Goal: Find specific page/section: Locate item on page

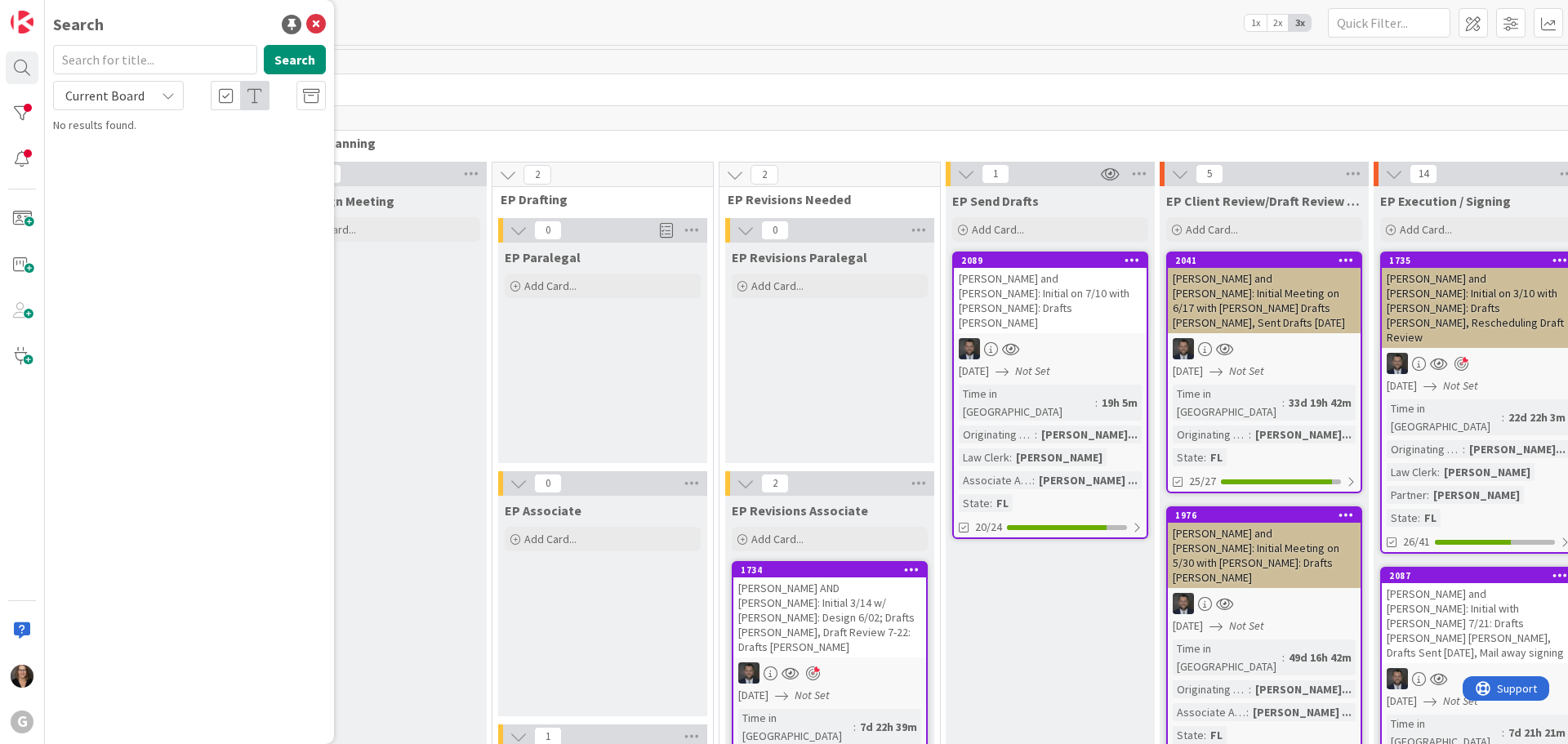
click at [93, 57] on input "text" at bounding box center [156, 60] width 204 height 30
type input "[PERSON_NAME]"
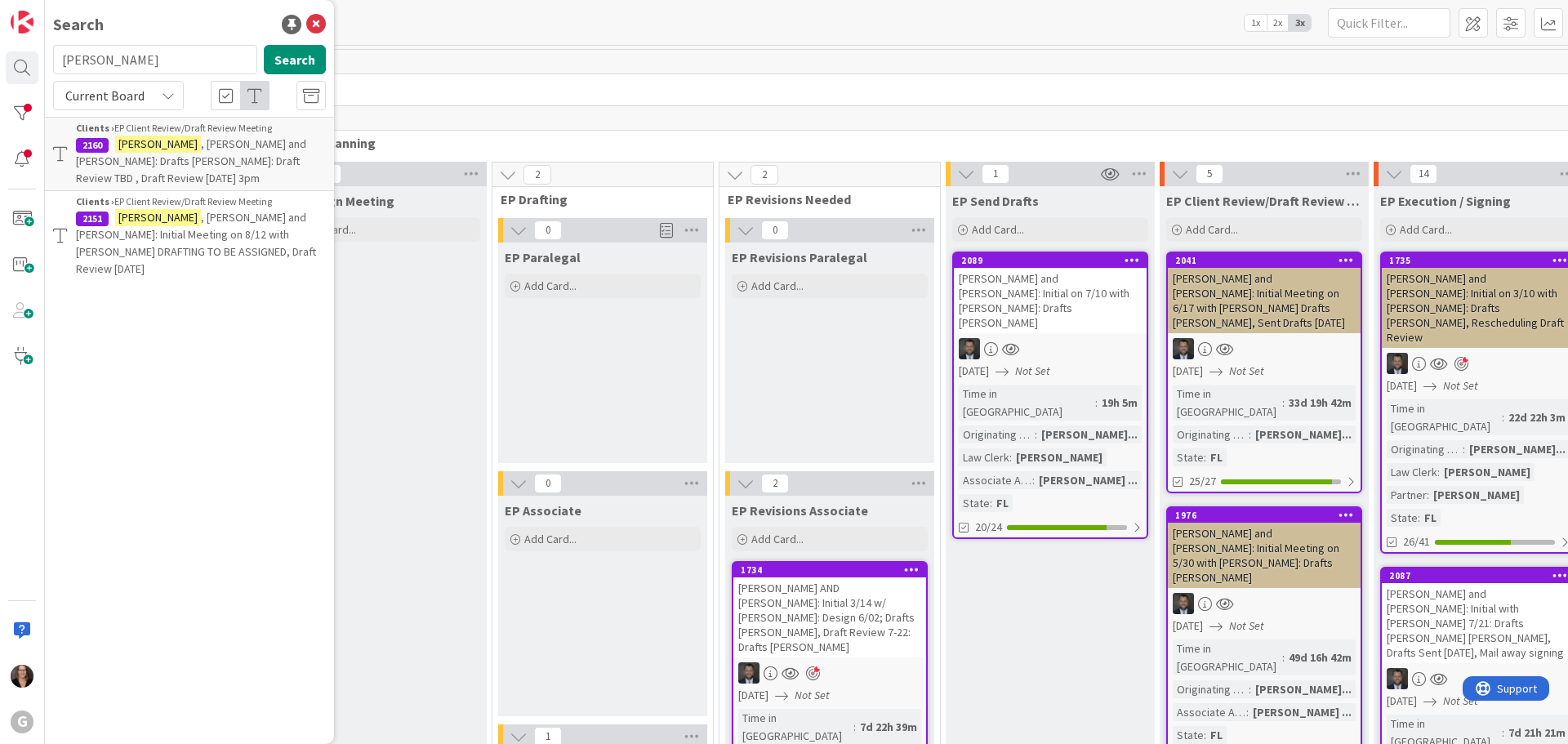
click at [146, 145] on mark "[PERSON_NAME]" at bounding box center [158, 144] width 85 height 17
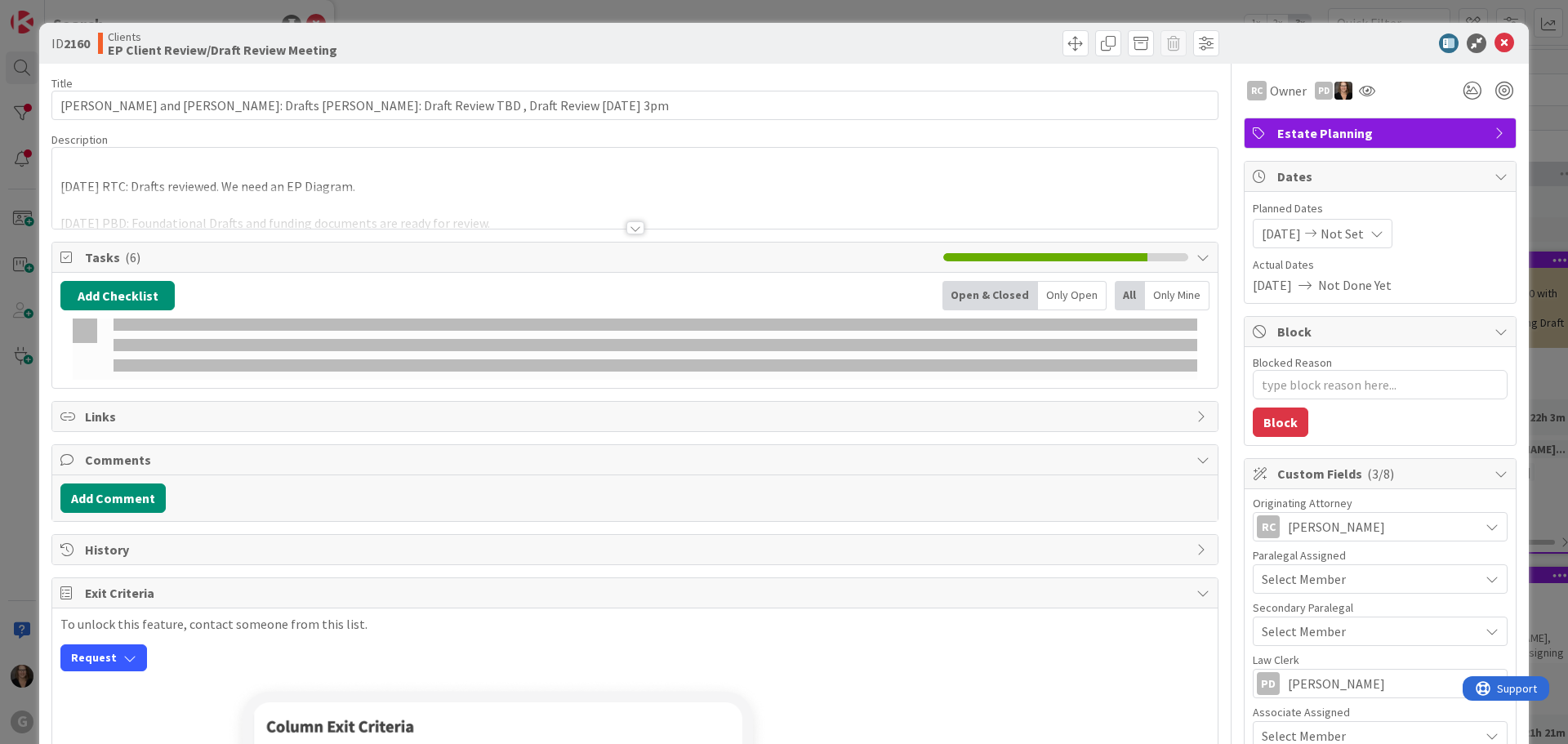
type textarea "x"
